Goal: Information Seeking & Learning: Learn about a topic

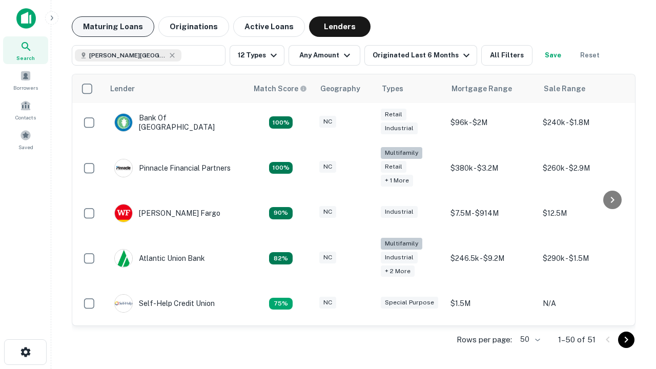
click at [113, 27] on button "Maturing Loans" at bounding box center [113, 26] width 82 height 20
